Goal: Navigation & Orientation: Find specific page/section

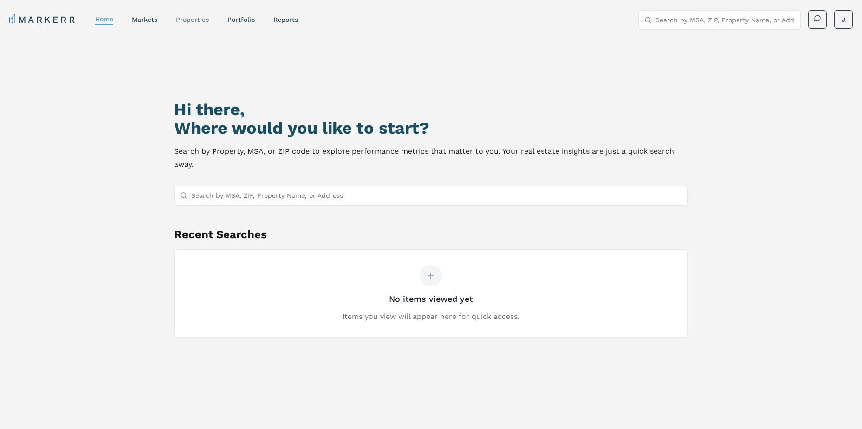
click at [203, 19] on link "properties" at bounding box center [192, 19] width 33 height 7
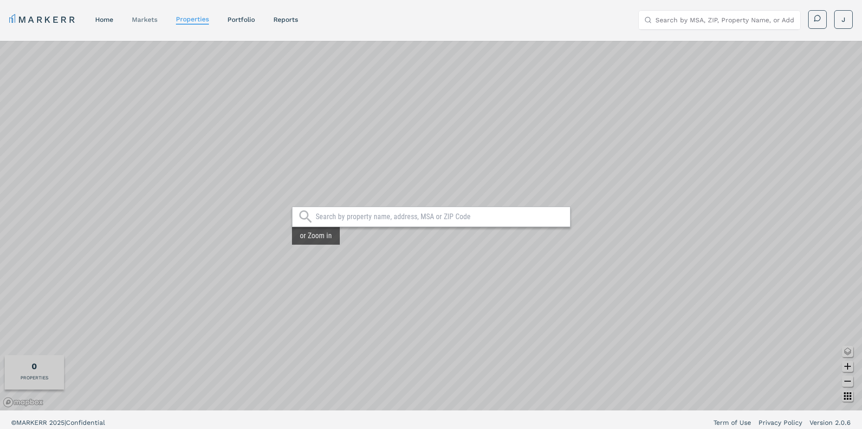
click at [146, 22] on link "markets" at bounding box center [145, 19] width 26 height 7
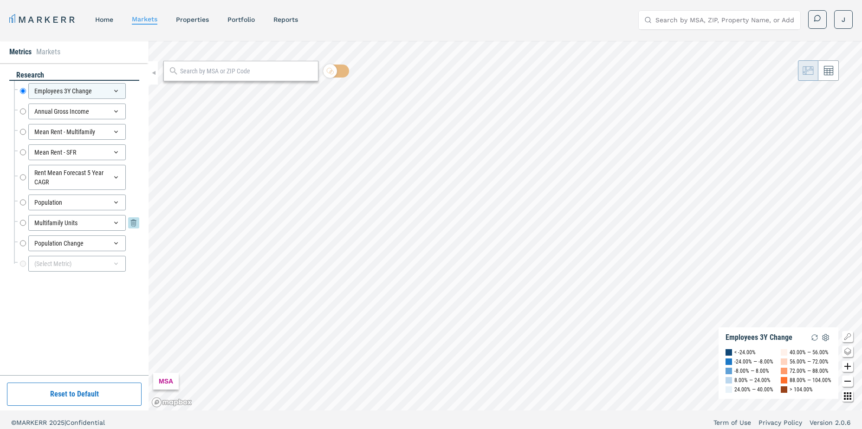
click at [56, 219] on div "Multifamily Units" at bounding box center [76, 223] width 97 height 16
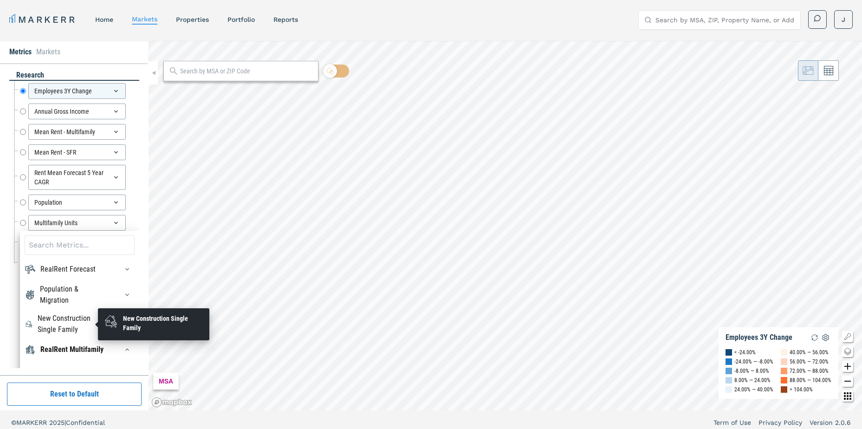
click at [60, 318] on div "New Construction Single Family" at bounding box center [73, 324] width 70 height 22
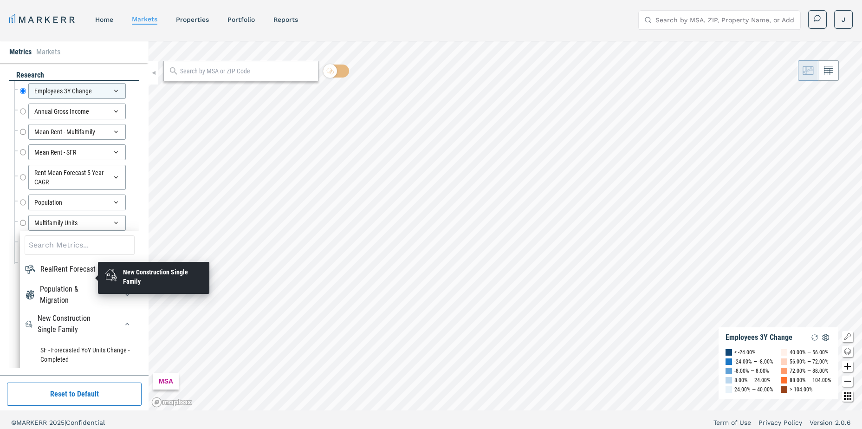
scroll to position [46, 0]
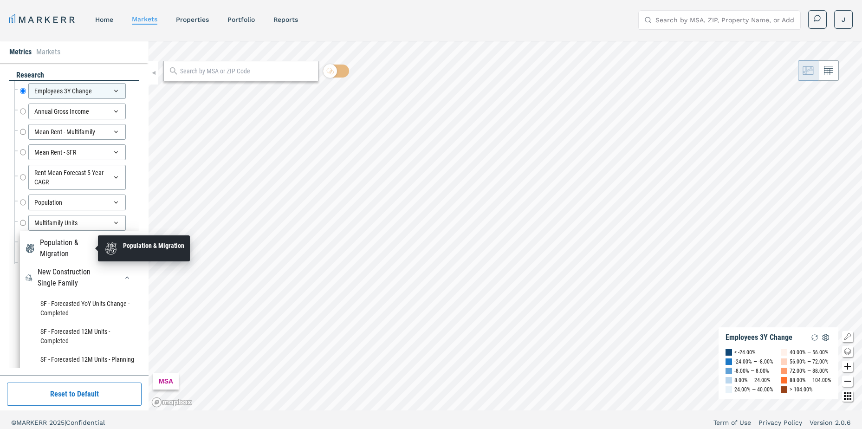
click at [58, 240] on div "Population & Migration" at bounding box center [73, 248] width 67 height 22
